Goal: Task Accomplishment & Management: Use online tool/utility

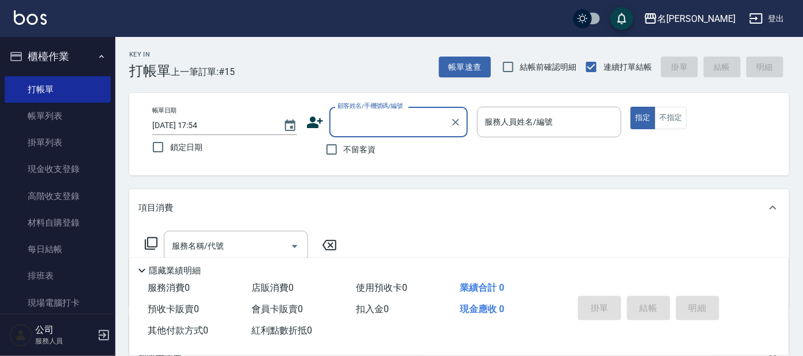
click at [389, 122] on input "顧客姓名/手機號碼/編號" at bounding box center [390, 122] width 111 height 20
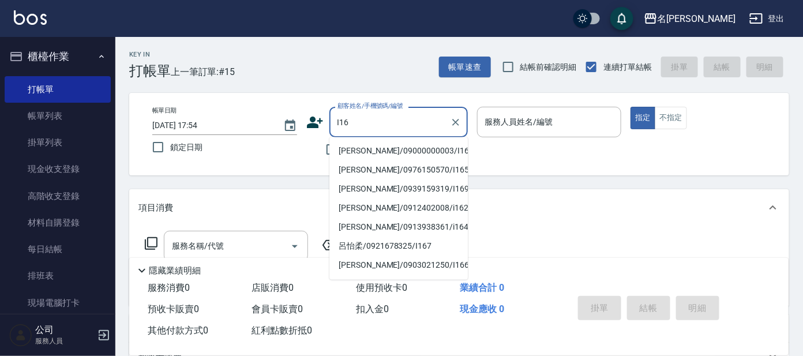
click at [365, 152] on li "[PERSON_NAME]/09000000003/I16" at bounding box center [398, 151] width 138 height 19
type input "[PERSON_NAME]/09000000003/I16"
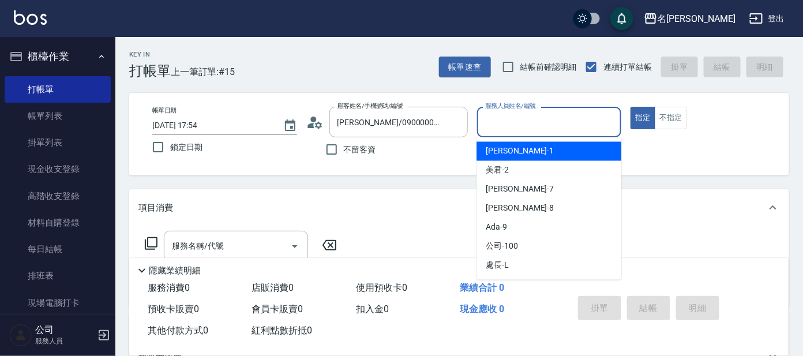
click at [494, 123] on input "服務人員姓名/編號" at bounding box center [549, 122] width 134 height 20
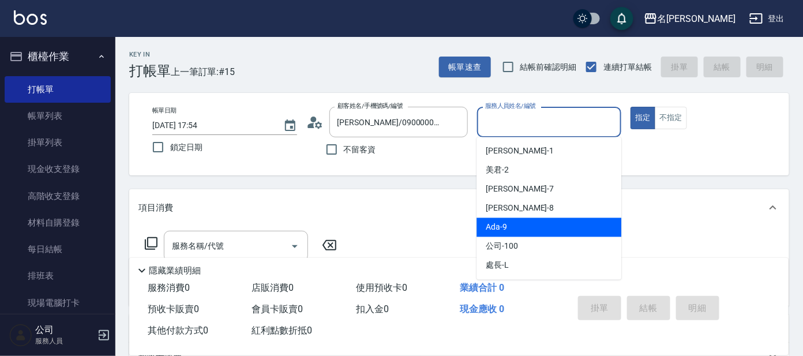
click at [510, 227] on div "Ada -9" at bounding box center [549, 227] width 145 height 19
type input "Ada-9"
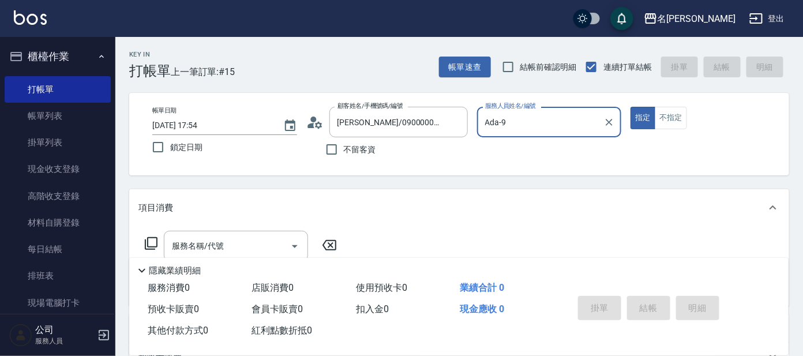
click at [153, 243] on icon at bounding box center [151, 244] width 14 height 14
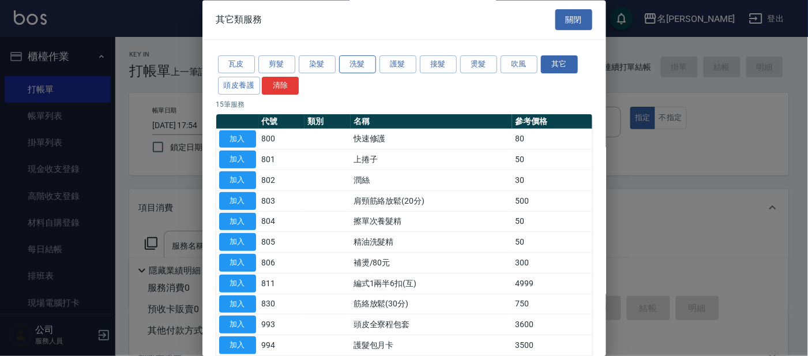
click at [358, 67] on button "洗髮" at bounding box center [357, 65] width 37 height 18
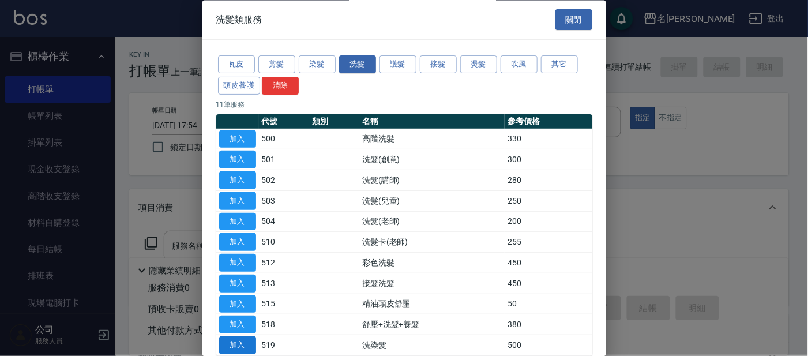
click at [247, 346] on button "加入" at bounding box center [237, 346] width 37 height 18
type input "洗染髮(519)"
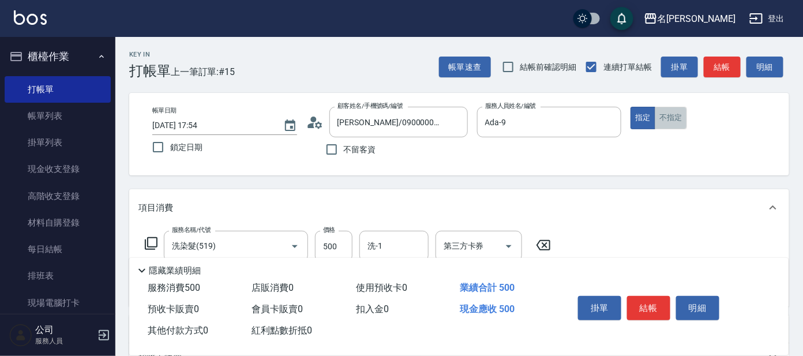
click at [676, 122] on button "不指定" at bounding box center [671, 118] width 32 height 22
click at [408, 245] on input "洗-1" at bounding box center [394, 246] width 59 height 20
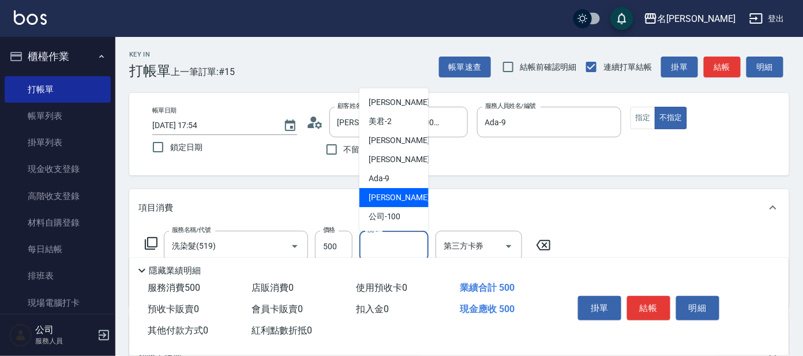
click at [399, 198] on div "[PERSON_NAME] -11" at bounding box center [393, 197] width 69 height 19
type input "[PERSON_NAME]-11"
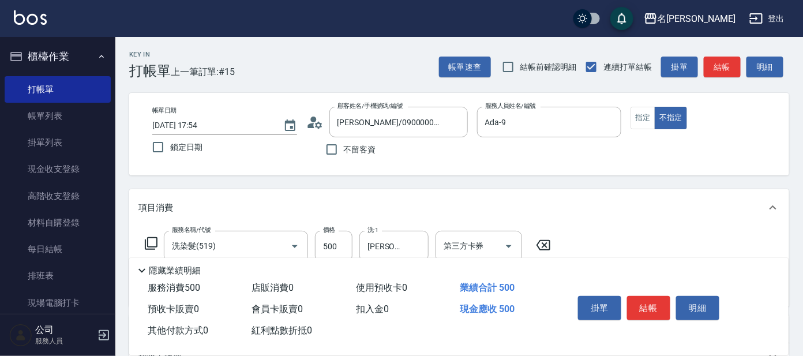
click at [151, 240] on icon at bounding box center [151, 244] width 14 height 14
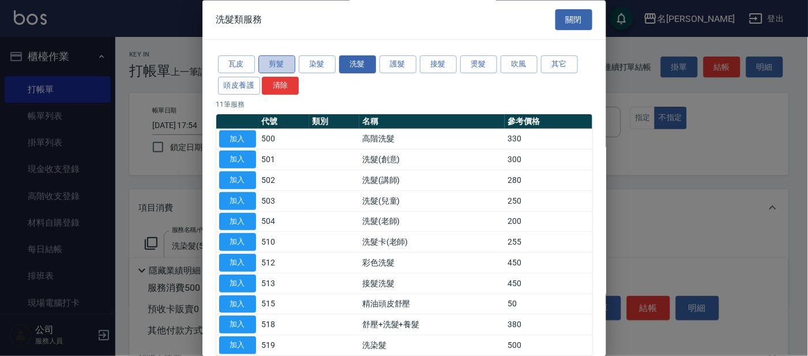
click at [279, 62] on button "剪髮" at bounding box center [276, 65] width 37 height 18
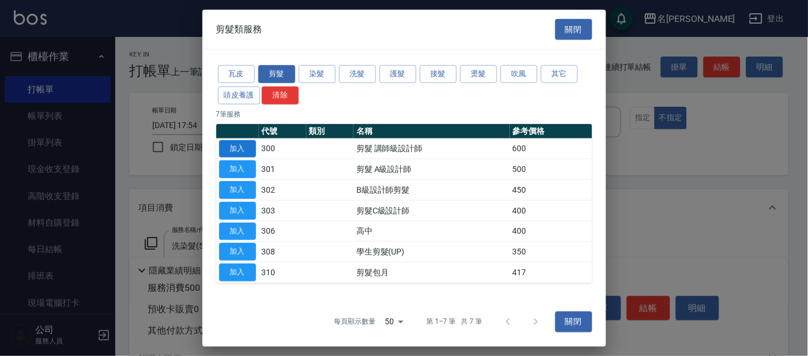
click at [229, 145] on button "加入" at bounding box center [237, 149] width 37 height 18
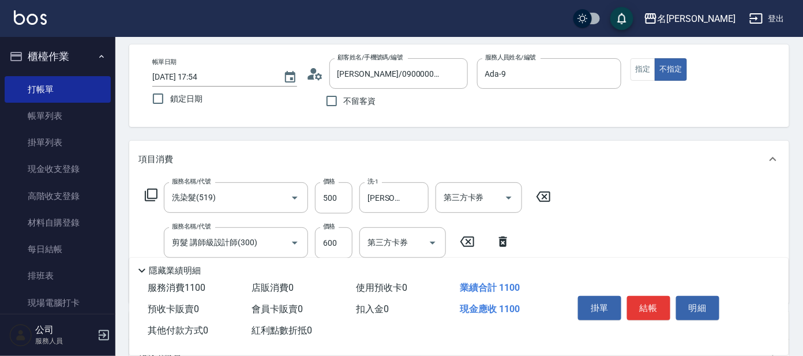
scroll to position [72, 0]
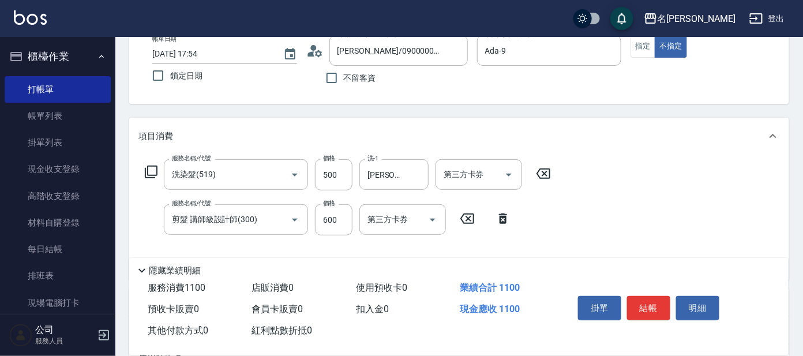
click at [500, 220] on icon at bounding box center [503, 218] width 8 height 10
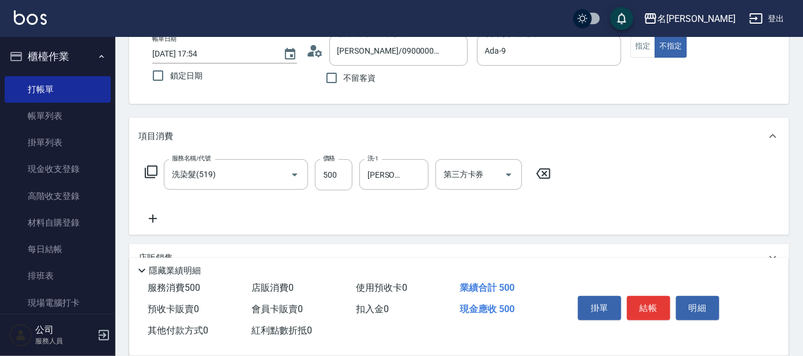
click at [151, 170] on icon at bounding box center [151, 172] width 14 height 14
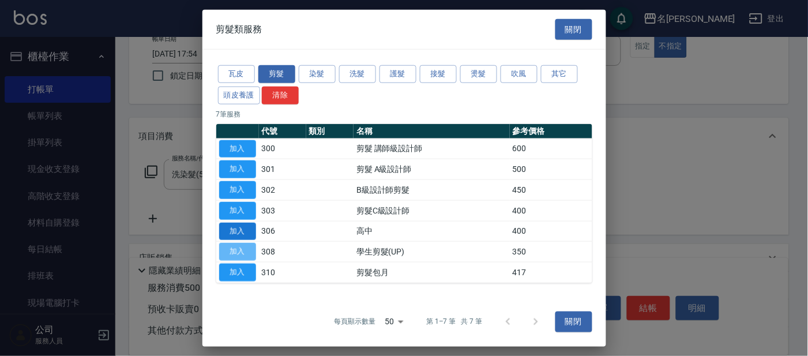
drag, startPoint x: 244, startPoint y: 245, endPoint x: 238, endPoint y: 239, distance: 8.6
click at [245, 243] on button "加入" at bounding box center [237, 252] width 37 height 18
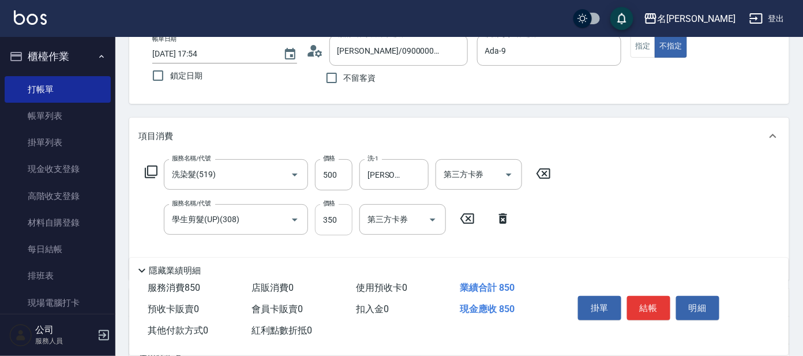
click at [333, 219] on input "350" at bounding box center [333, 219] width 37 height 31
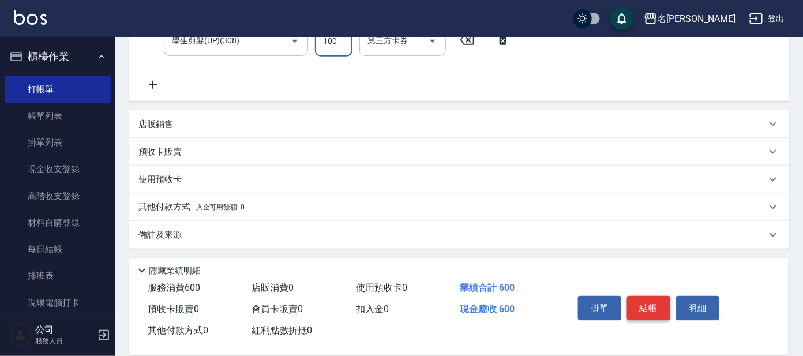
type input "100"
click at [650, 307] on button "結帳" at bounding box center [648, 308] width 43 height 24
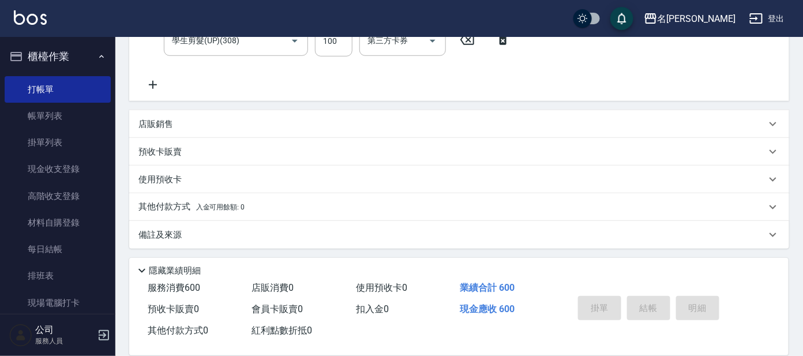
type input "[DATE] 18:34"
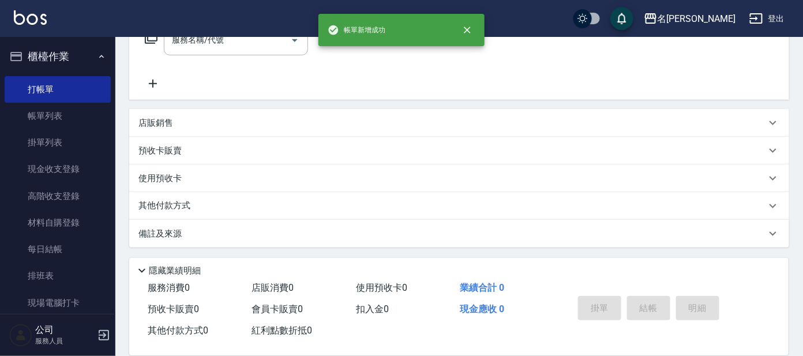
scroll to position [0, 0]
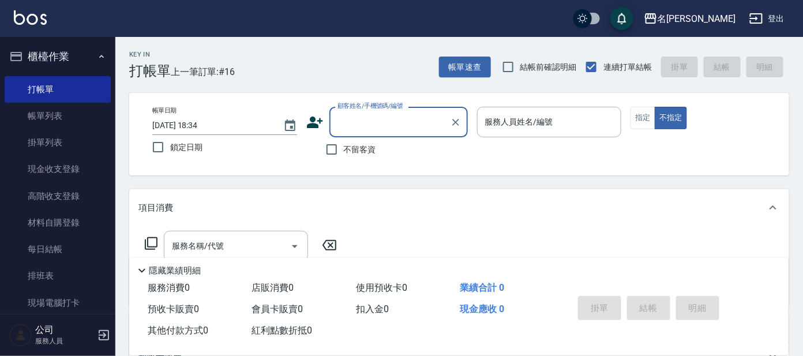
click at [388, 131] on input "顧客姓名/手機號碼/編號" at bounding box center [390, 122] width 111 height 20
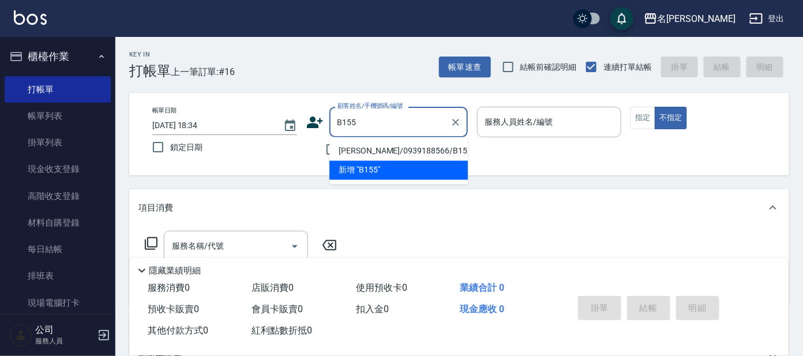
click at [405, 150] on li "[PERSON_NAME]/0939188566/B155" at bounding box center [398, 151] width 138 height 19
type input "[PERSON_NAME]/0939188566/B155"
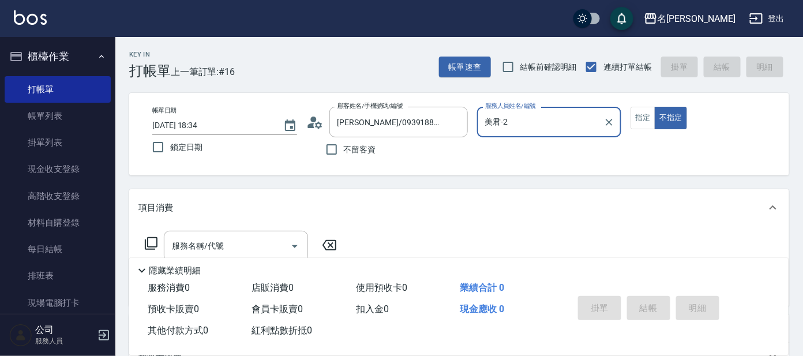
click at [513, 122] on input "美君-2" at bounding box center [540, 122] width 117 height 20
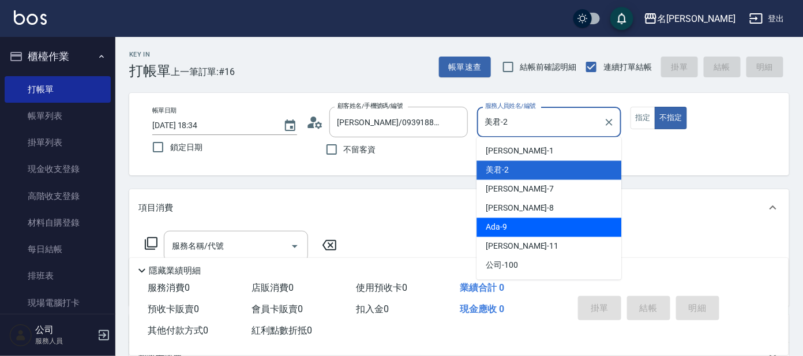
click at [515, 226] on div "Ada -9" at bounding box center [549, 227] width 145 height 19
type input "Ada-9"
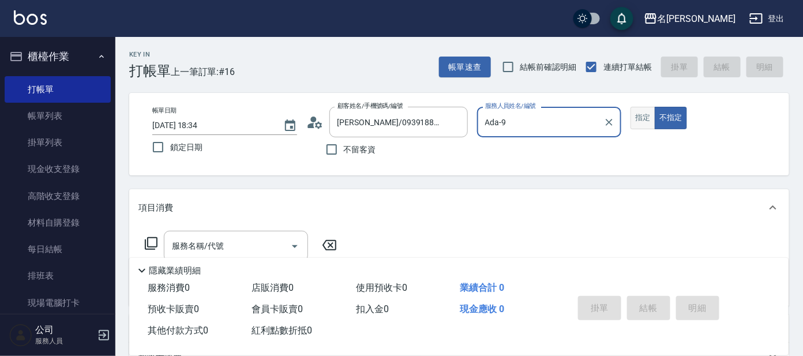
click at [637, 119] on button "指定" at bounding box center [643, 118] width 25 height 22
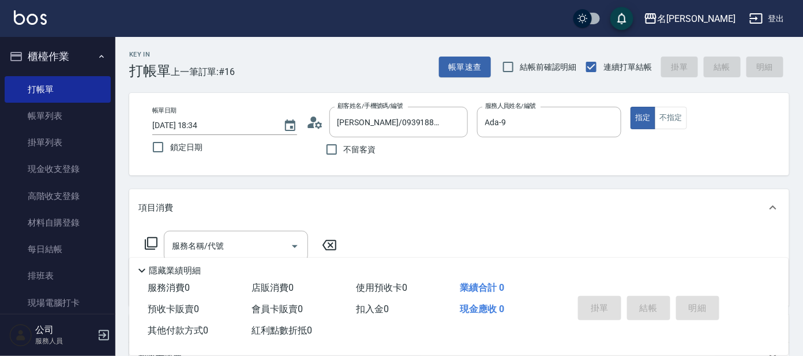
click at [150, 244] on icon at bounding box center [151, 244] width 14 height 14
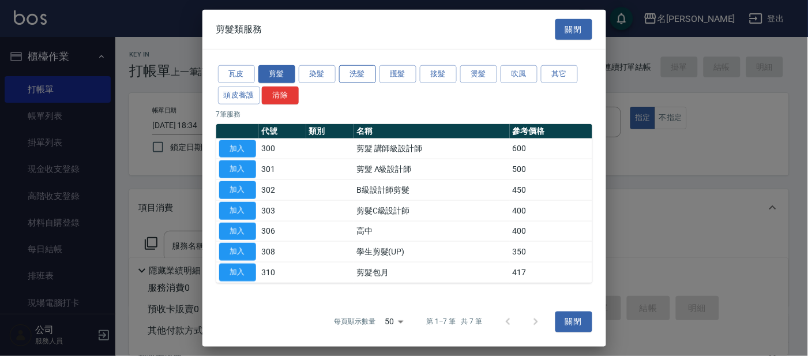
click at [359, 74] on button "洗髮" at bounding box center [357, 74] width 37 height 18
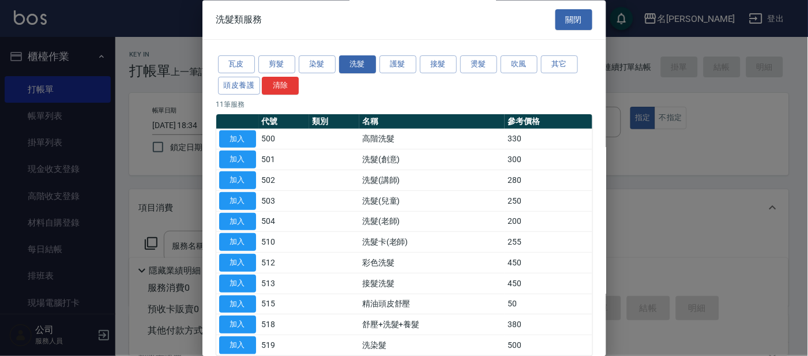
click at [237, 141] on button "加入" at bounding box center [237, 139] width 37 height 18
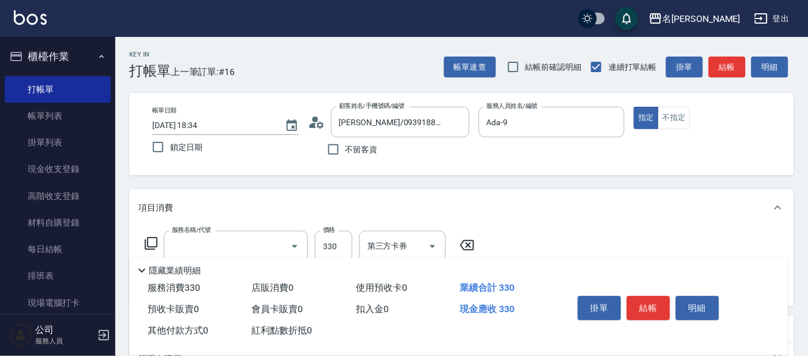
type input "高階洗髮(500)"
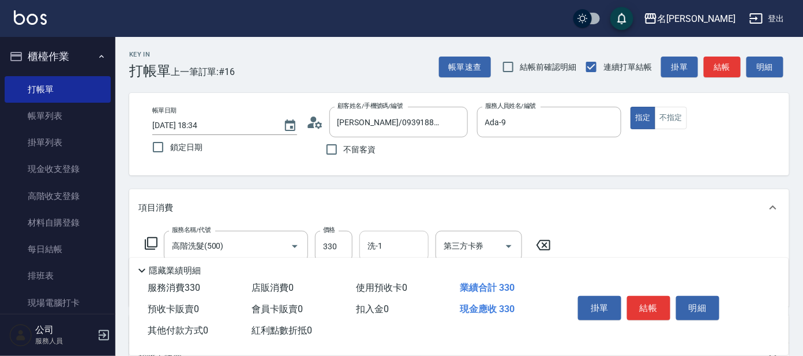
click at [397, 242] on input "洗-1" at bounding box center [394, 246] width 59 height 20
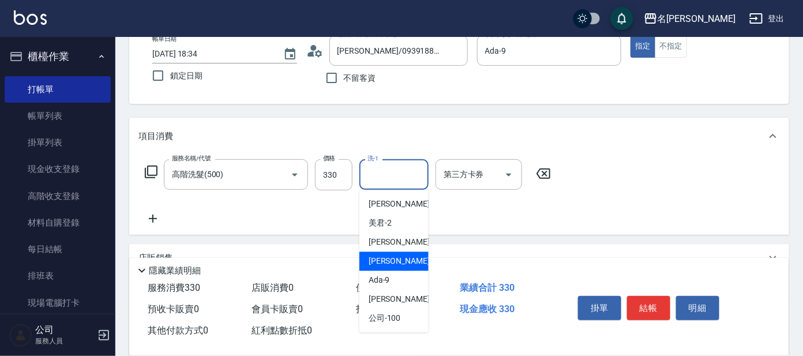
click at [385, 265] on span "[PERSON_NAME] -8" at bounding box center [403, 262] width 68 height 12
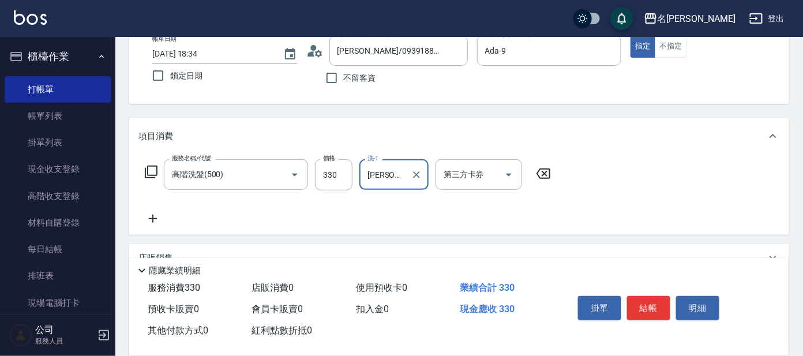
type input "[PERSON_NAME]-8"
click at [651, 305] on button "結帳" at bounding box center [648, 308] width 43 height 24
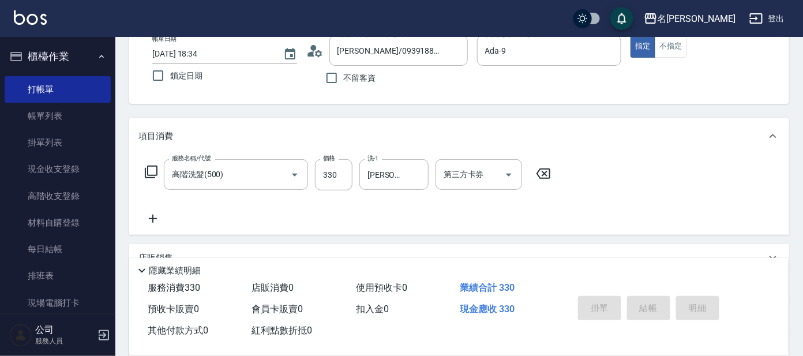
type input "[DATE] 18:35"
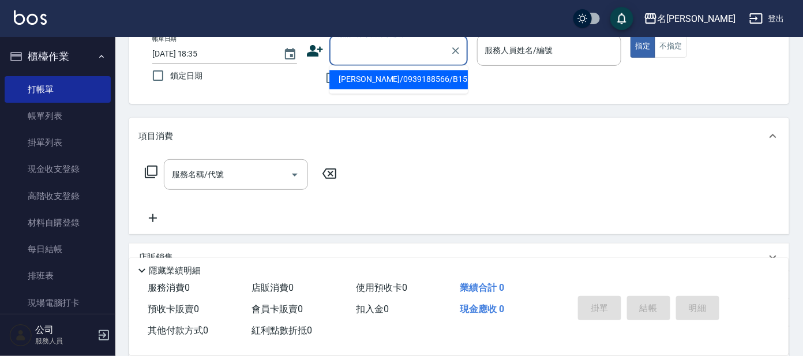
click at [388, 53] on input "顧客姓名/手機號碼/編號" at bounding box center [390, 50] width 111 height 20
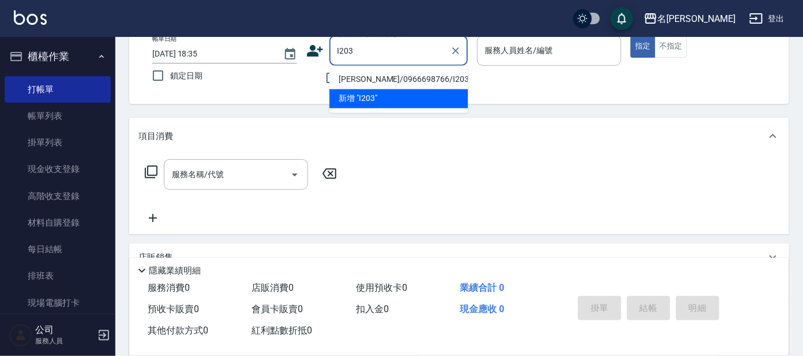
click at [383, 74] on li "[PERSON_NAME]/0966698766/I203" at bounding box center [398, 79] width 138 height 19
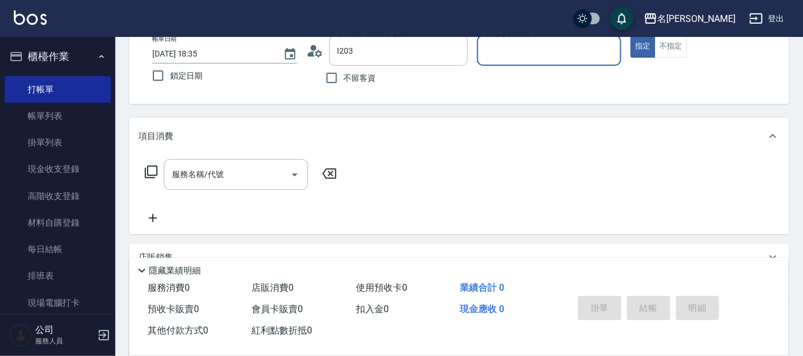
type input "[PERSON_NAME]/0966698766/I203"
type input "Ada-9"
click at [145, 172] on icon at bounding box center [151, 172] width 13 height 13
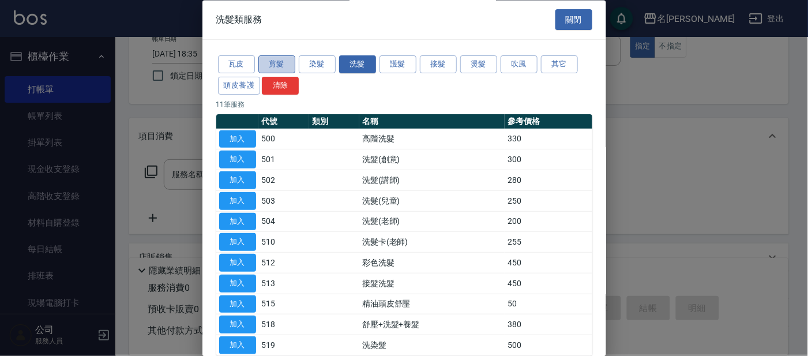
click at [279, 65] on button "剪髮" at bounding box center [276, 65] width 37 height 18
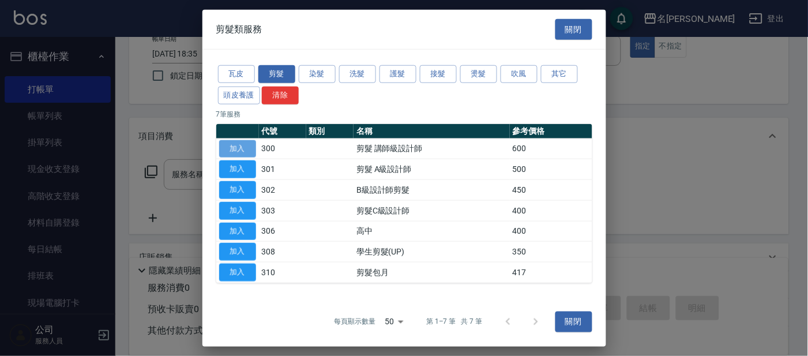
click at [238, 149] on button "加入" at bounding box center [237, 149] width 37 height 18
type input "剪髮 講師級設計師(300)"
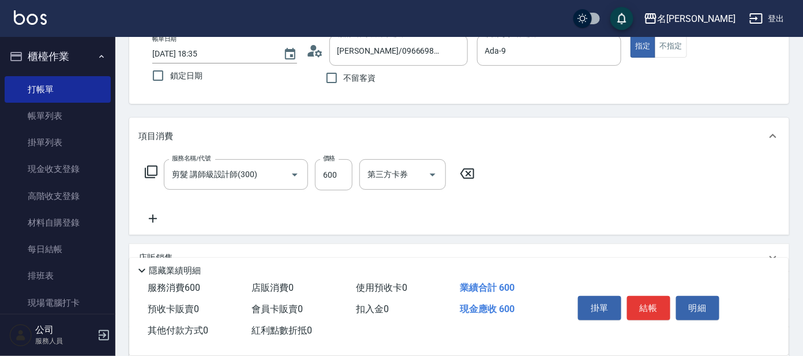
click at [152, 170] on icon at bounding box center [151, 172] width 14 height 14
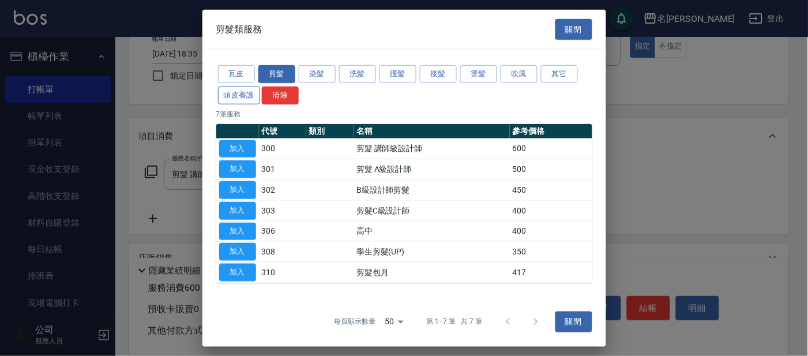
click at [245, 95] on button "頭皮養護" at bounding box center [239, 96] width 43 height 18
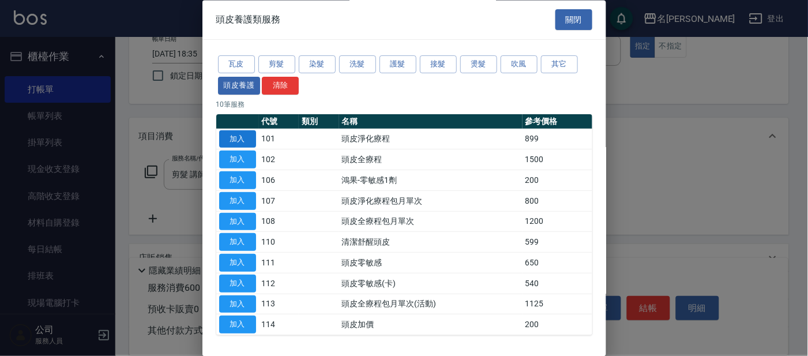
click at [246, 140] on button "加入" at bounding box center [237, 139] width 37 height 18
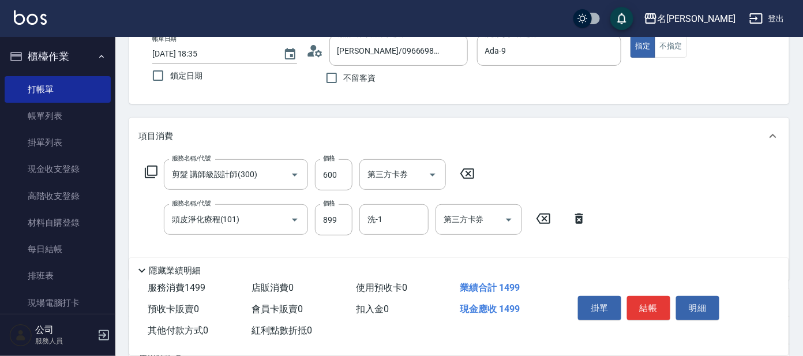
scroll to position [144, 0]
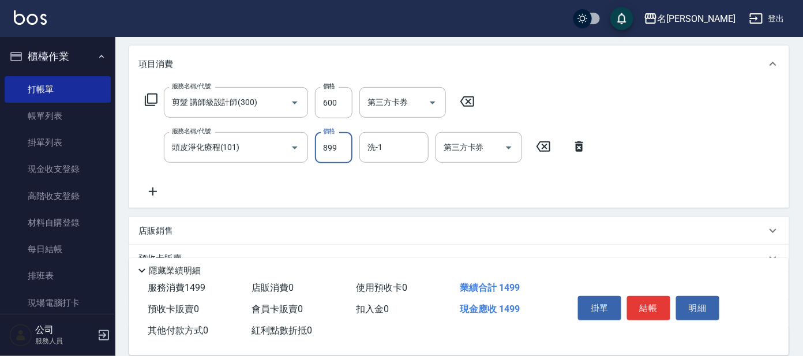
click at [337, 143] on input "899" at bounding box center [333, 147] width 37 height 31
type input "799"
click at [383, 146] on input "洗-1" at bounding box center [394, 147] width 59 height 20
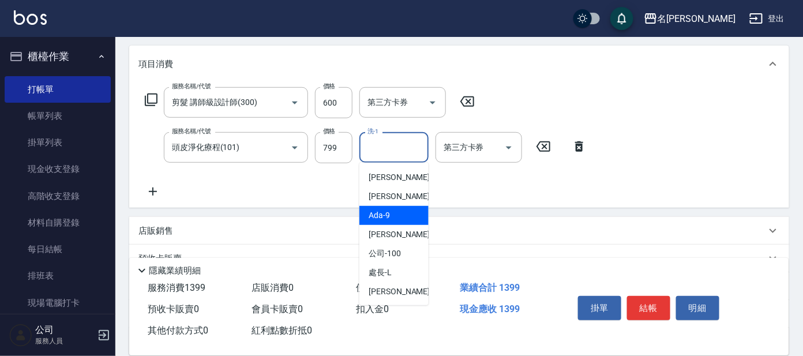
scroll to position [57, 0]
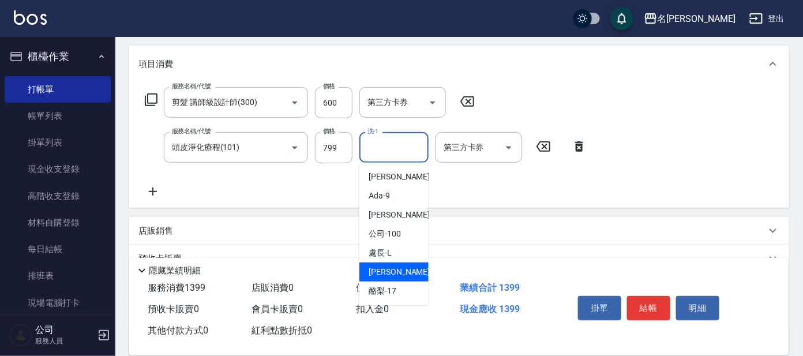
click at [390, 270] on span "云潔 -12" at bounding box center [405, 272] width 73 height 12
type input "云潔-12"
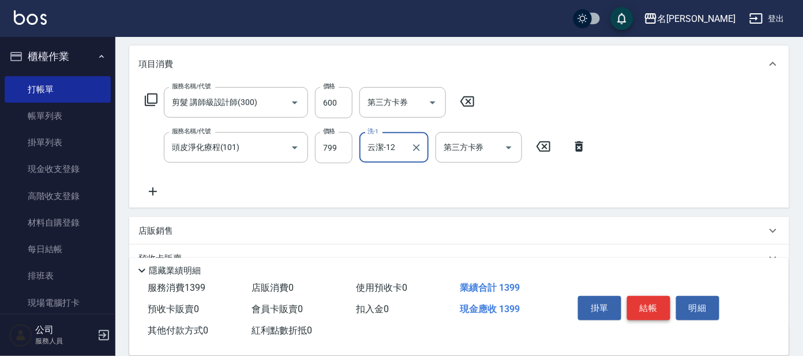
click at [655, 312] on button "結帳" at bounding box center [648, 308] width 43 height 24
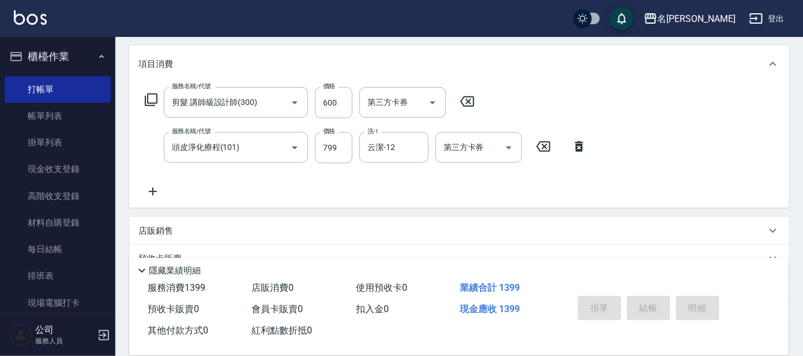
type input "[DATE] 18:36"
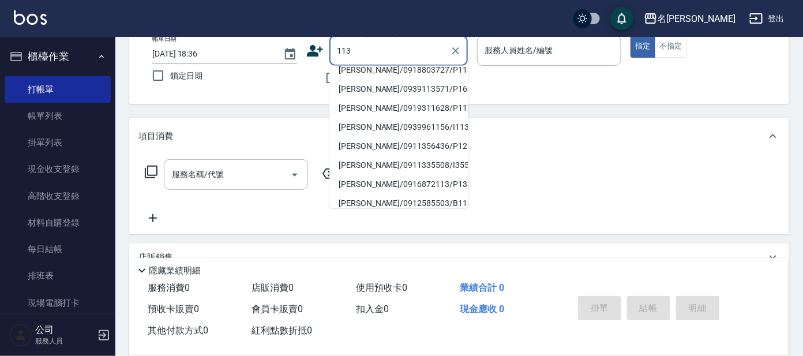
scroll to position [144, 0]
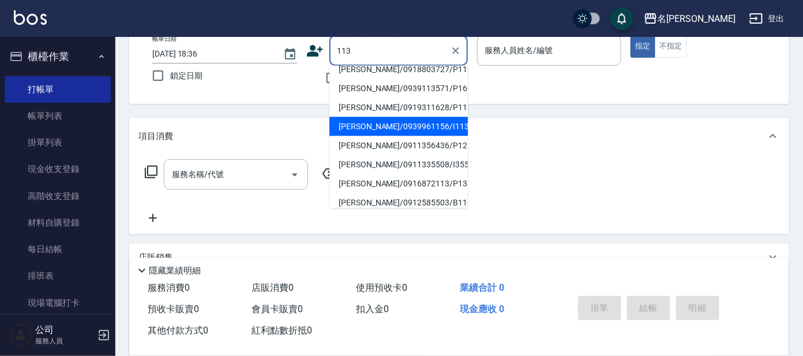
click at [434, 125] on li "[PERSON_NAME]/0939961156/I113" at bounding box center [398, 126] width 138 height 19
type input "[PERSON_NAME]/0939961156/I113"
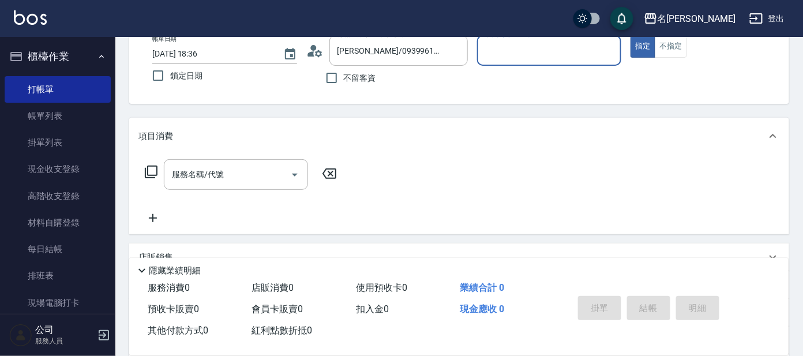
type input "Ada-9"
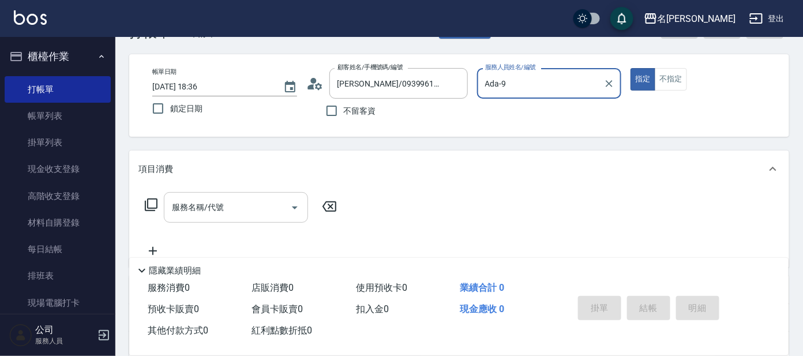
scroll to position [72, 0]
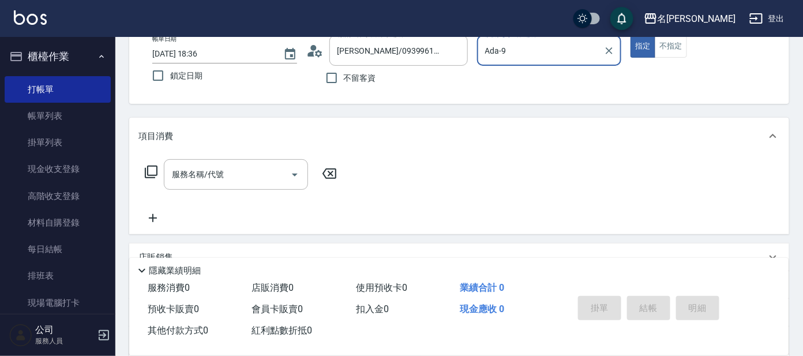
click at [157, 173] on icon at bounding box center [151, 172] width 14 height 14
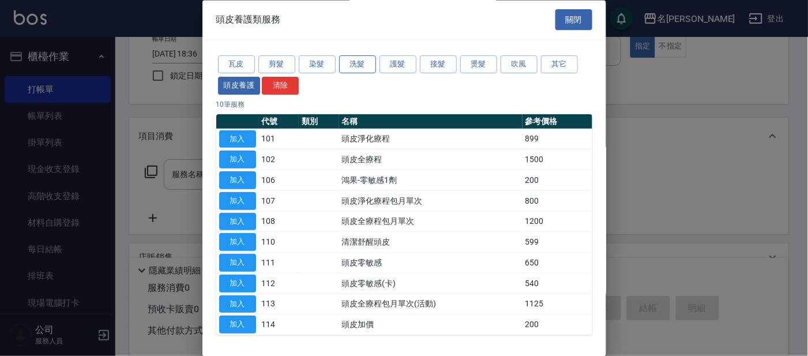
click at [361, 63] on button "洗髮" at bounding box center [357, 65] width 37 height 18
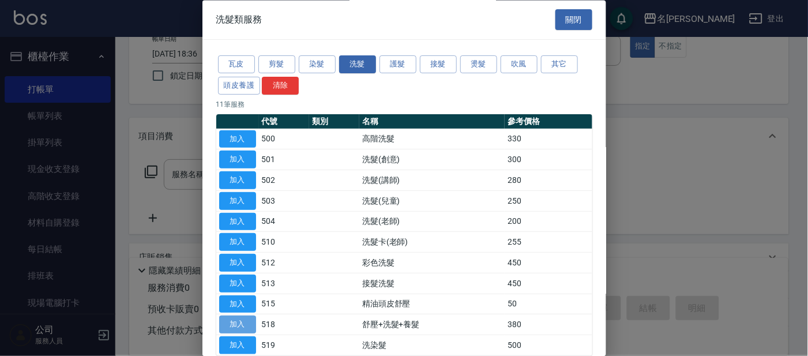
click at [237, 323] on button "加入" at bounding box center [237, 325] width 37 height 18
type input "舒壓+洗髮+養髮(518)"
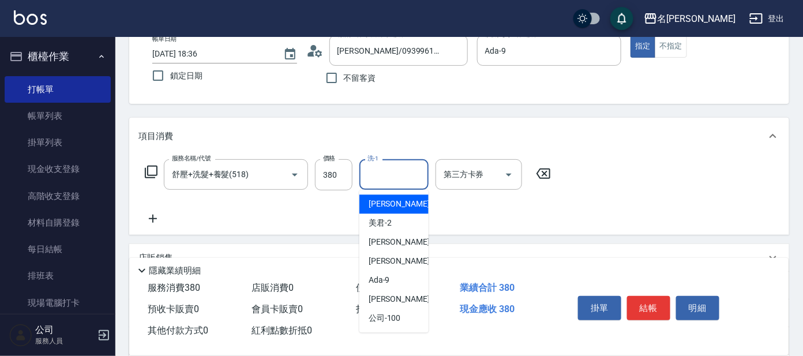
click at [403, 171] on input "洗-1" at bounding box center [394, 174] width 59 height 20
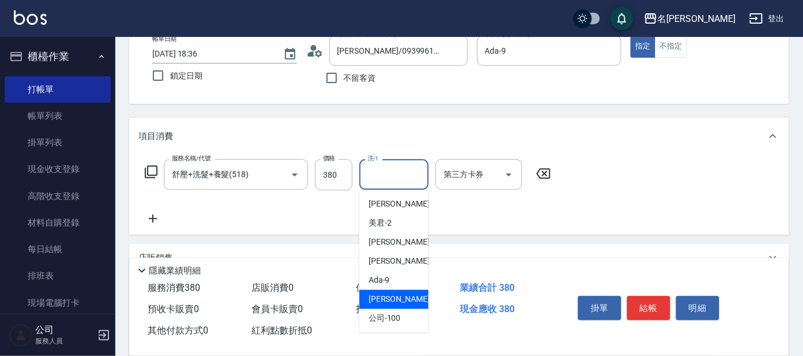
click at [395, 299] on span "[PERSON_NAME] -11" at bounding box center [405, 300] width 73 height 12
type input "[PERSON_NAME]-11"
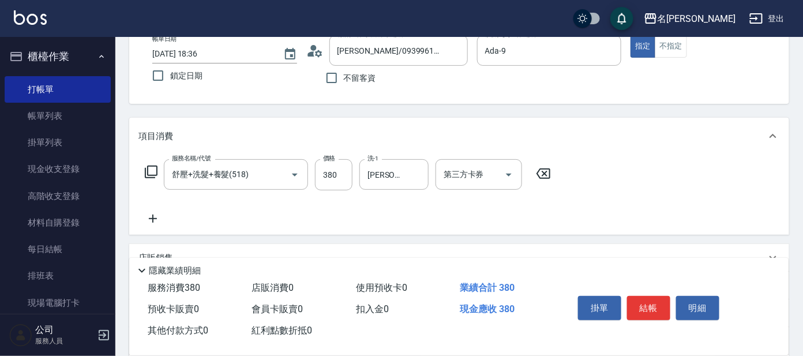
click at [149, 174] on icon at bounding box center [151, 172] width 14 height 14
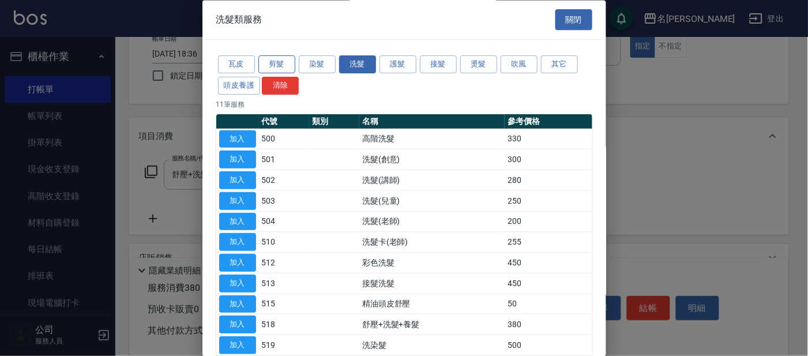
click at [287, 63] on button "剪髮" at bounding box center [276, 65] width 37 height 18
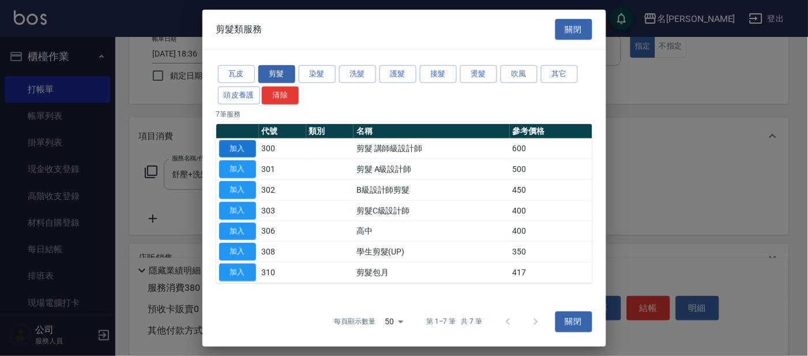
click at [247, 145] on button "加入" at bounding box center [237, 149] width 37 height 18
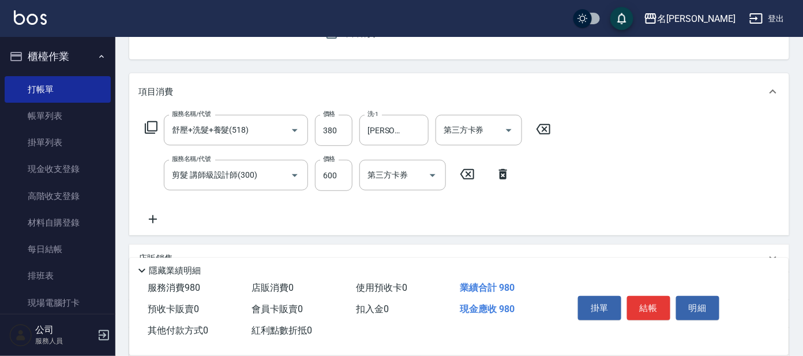
scroll to position [106, 0]
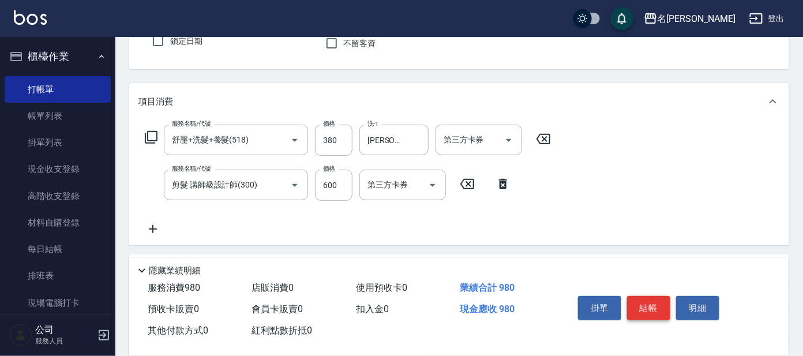
click at [652, 305] on button "結帳" at bounding box center [648, 308] width 43 height 24
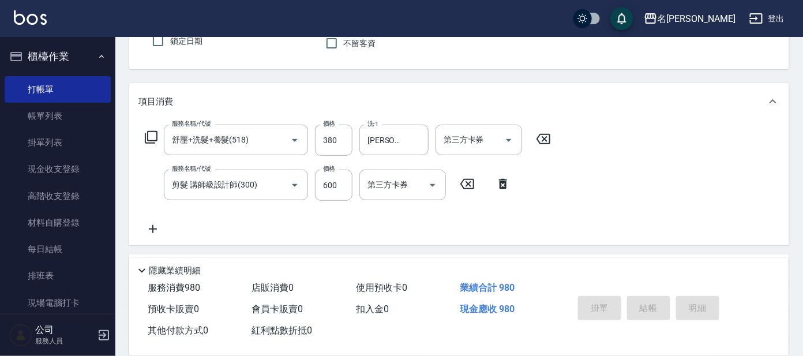
type input "[DATE] 18:49"
